Goal: Information Seeking & Learning: Learn about a topic

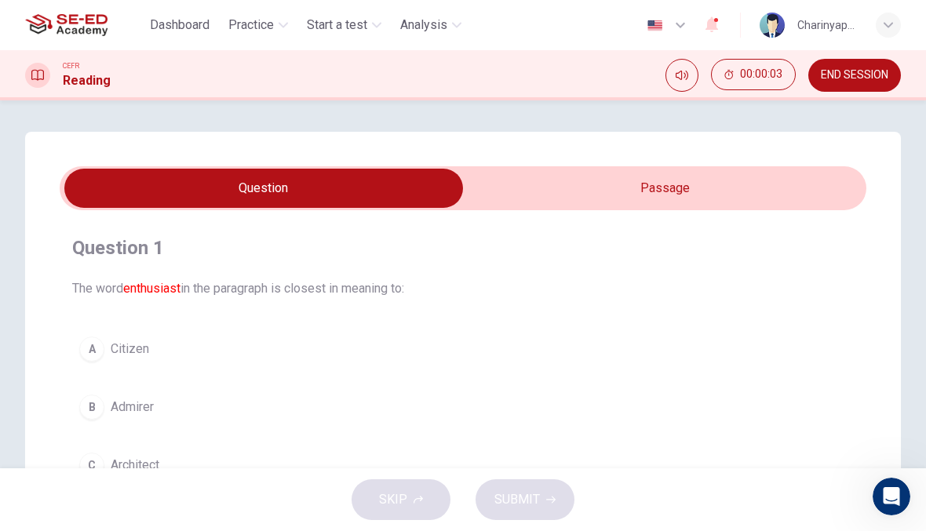
click at [769, 195] on input "checkbox" at bounding box center [264, 188] width 1210 height 39
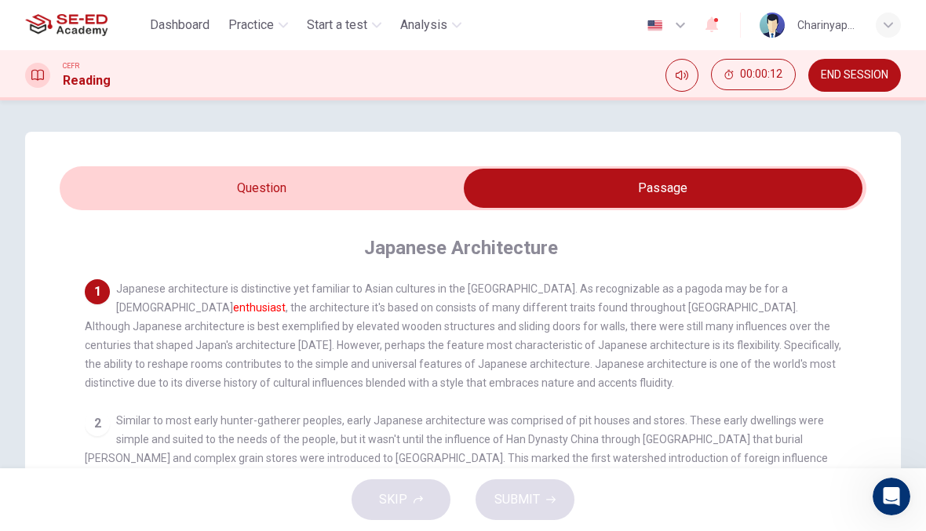
click at [307, 177] on input "checkbox" at bounding box center [663, 188] width 1210 height 39
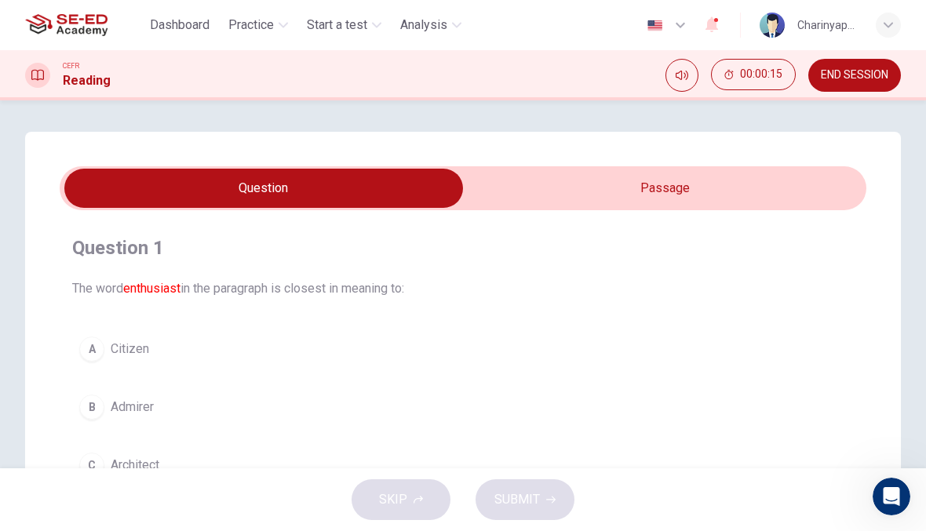
click at [704, 192] on input "checkbox" at bounding box center [264, 188] width 1210 height 39
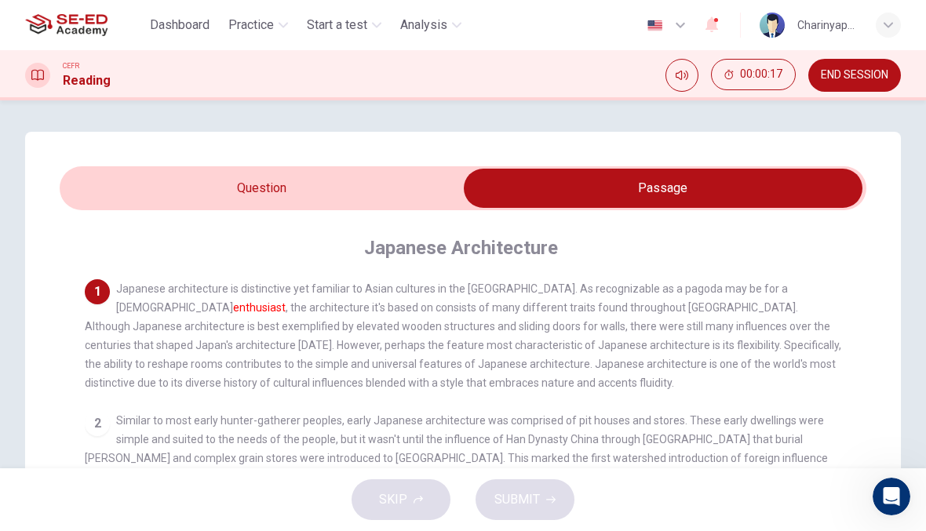
click at [409, 194] on input "checkbox" at bounding box center [663, 188] width 1210 height 39
checkbox input "false"
